Goal: Consume media (video, audio)

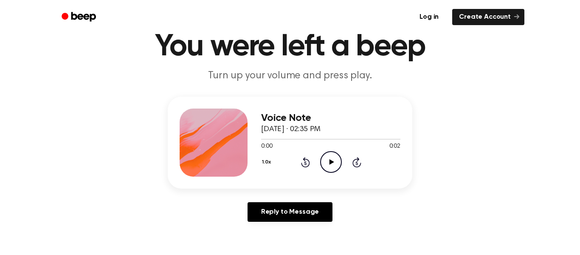
scroll to position [35, 0]
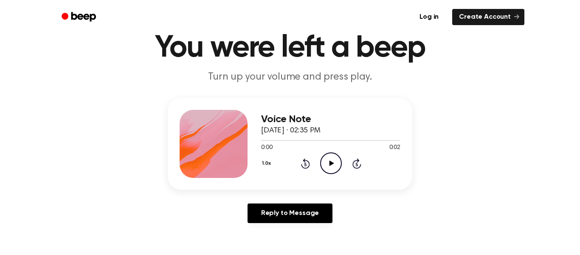
click at [339, 166] on icon "Play Audio" at bounding box center [331, 163] width 22 height 22
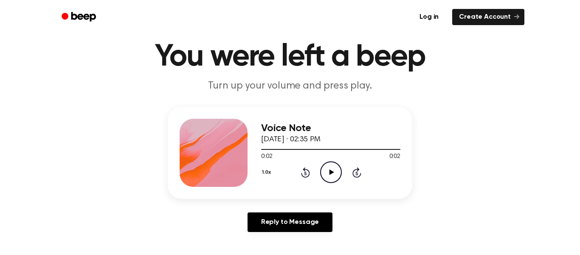
scroll to position [31, 0]
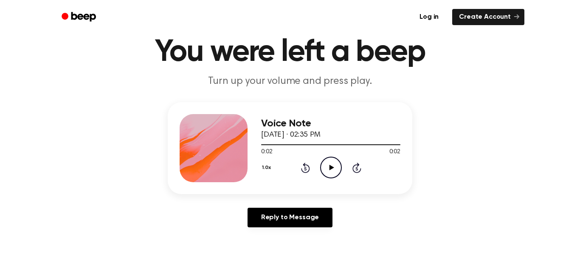
click at [297, 139] on span "September 9, 2025 · 02:35 PM" at bounding box center [290, 135] width 59 height 8
click at [297, 119] on h3 "Voice Note" at bounding box center [330, 123] width 139 height 11
click at [299, 118] on h3 "Voice Note" at bounding box center [330, 123] width 139 height 11
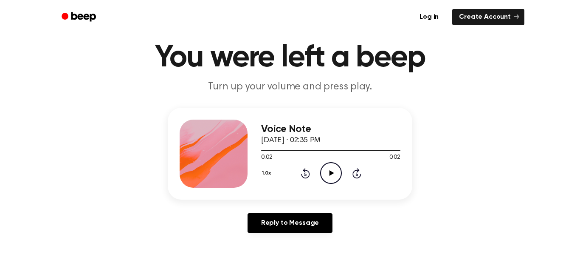
scroll to position [22, 0]
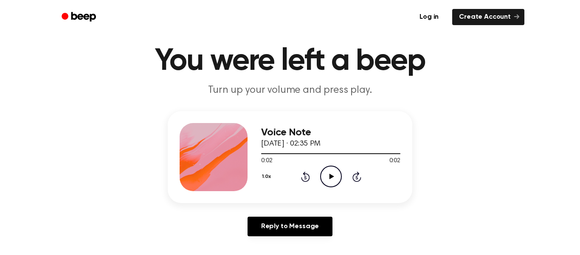
click at [304, 180] on icon at bounding box center [305, 176] width 9 height 10
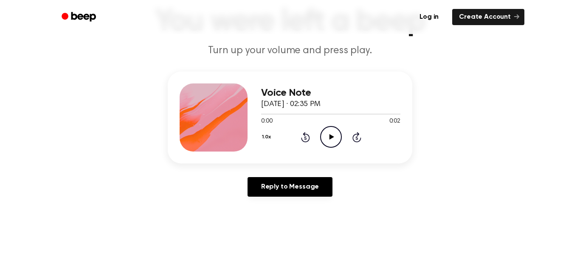
scroll to position [59, 0]
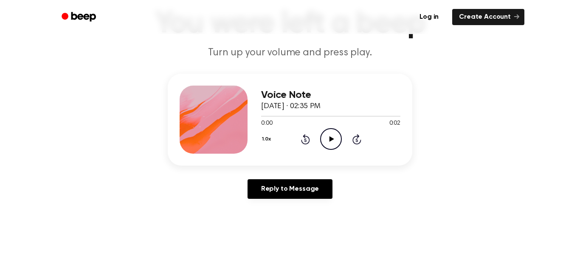
click at [329, 137] on icon "Play Audio" at bounding box center [331, 139] width 22 height 22
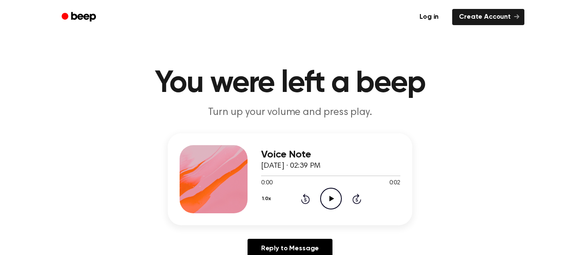
click at [326, 204] on icon "Play Audio" at bounding box center [331, 198] width 22 height 22
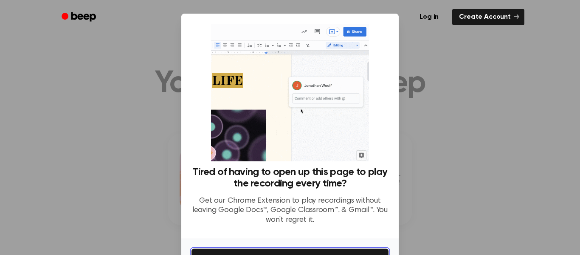
click at [308, 249] on button "Get It Now" at bounding box center [290, 257] width 197 height 19
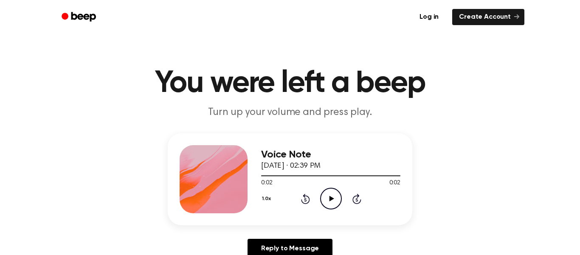
click at [334, 200] on icon "Play Audio" at bounding box center [331, 198] width 22 height 22
click at [334, 199] on icon "Play Audio" at bounding box center [331, 198] width 22 height 22
